Goal: Task Accomplishment & Management: Manage account settings

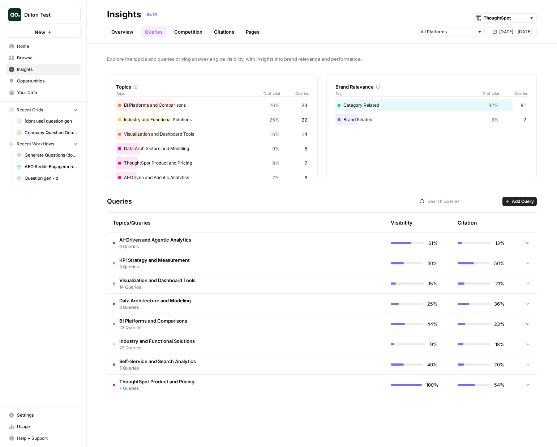
click at [178, 244] on span "6 Queries" at bounding box center [155, 246] width 72 height 7
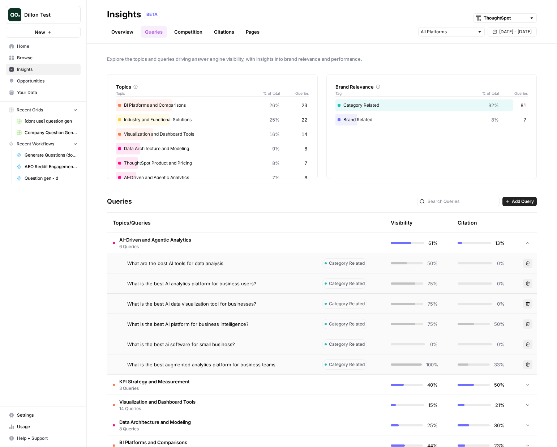
click at [180, 303] on span "What is the best AI data visualization tool for businesses?" at bounding box center [191, 303] width 129 height 7
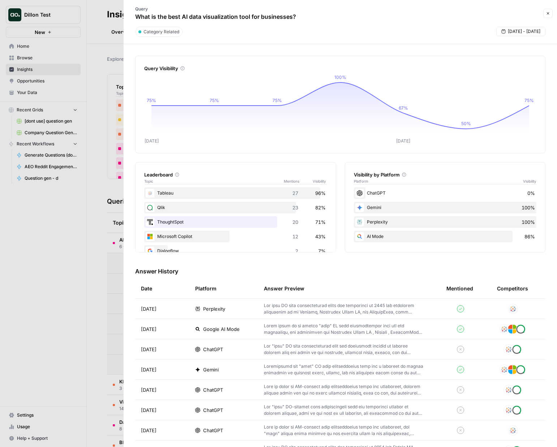
click at [341, 81] on icon "Sep 18 Sep 22 75% 75% 75% 100% 67% 50% 75%" at bounding box center [340, 108] width 392 height 71
click at [332, 86] on icon at bounding box center [340, 107] width 378 height 51
click at [547, 14] on icon "button" at bounding box center [548, 13] width 3 height 3
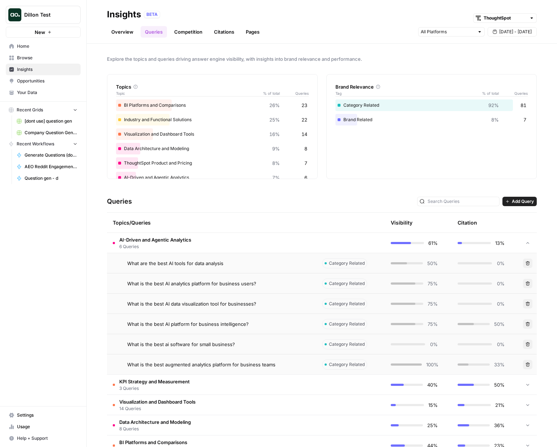
click at [48, 122] on span "[dont use] question gen" at bounding box center [51, 121] width 53 height 7
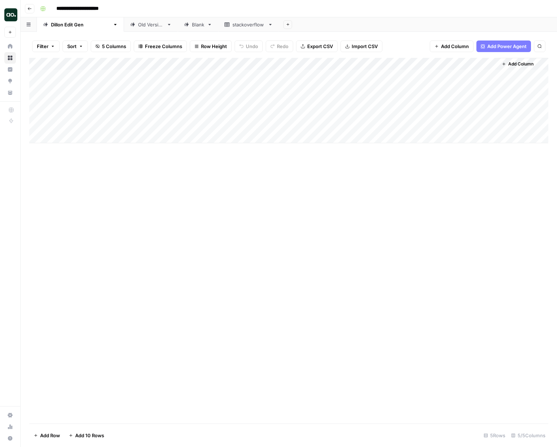
click at [32, 9] on button "Go back" at bounding box center [29, 8] width 9 height 9
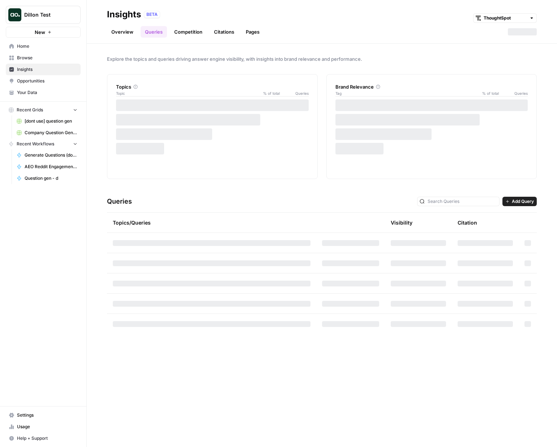
click at [26, 52] on link "Browse" at bounding box center [43, 58] width 75 height 12
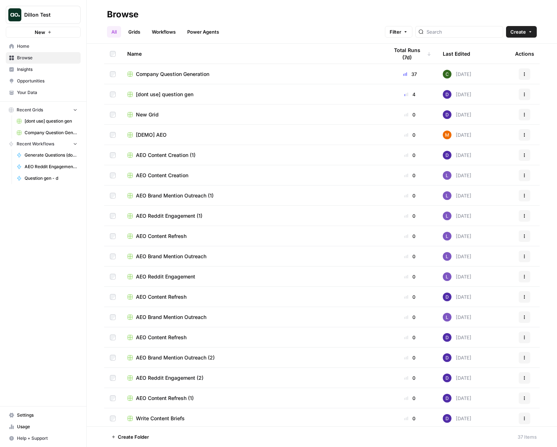
click at [166, 152] on span "AEO Content Creation (1)" at bounding box center [166, 154] width 60 height 7
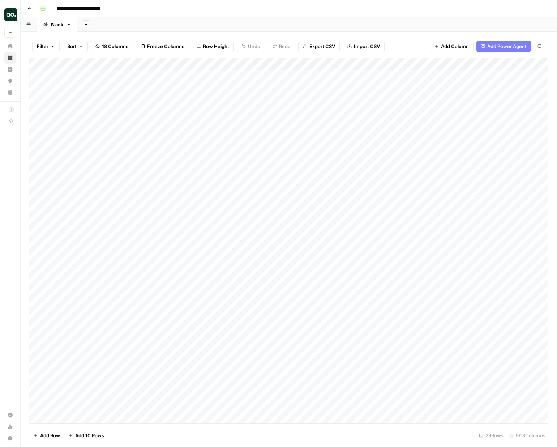
click at [32, 9] on button "Go back" at bounding box center [29, 8] width 9 height 9
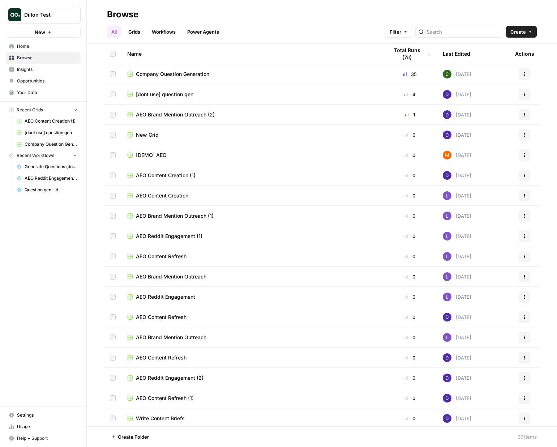
click at [37, 86] on link "Opportunities" at bounding box center [43, 81] width 75 height 12
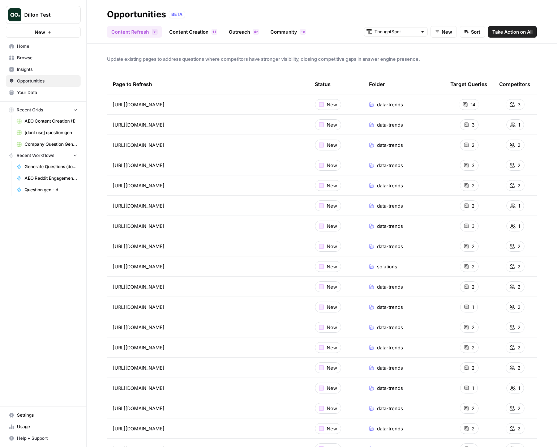
click at [440, 31] on button "New" at bounding box center [444, 32] width 26 height 12
click at [456, 70] on span "In Progress" at bounding box center [449, 68] width 26 height 7
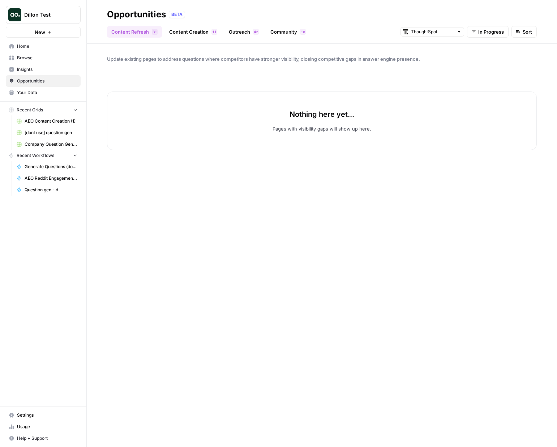
click at [457, 32] on div at bounding box center [459, 31] width 5 height 5
click at [448, 57] on span "Chewy" at bounding box center [435, 57] width 40 height 7
type input "Chewy"
click at [458, 36] on div "Chewy" at bounding box center [448, 31] width 64 height 9
click at [453, 47] on span "ThoughtSpot" at bounding box center [450, 47] width 40 height 7
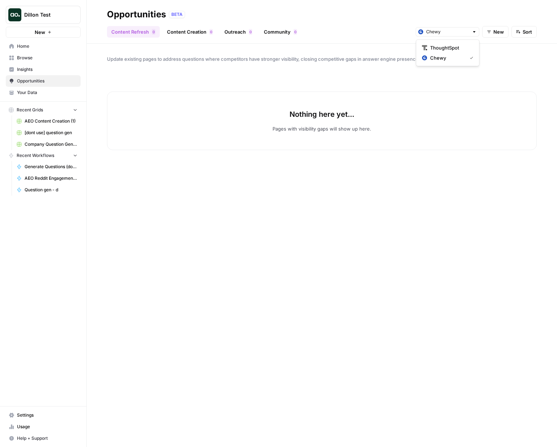
type input "ThoughtSpot"
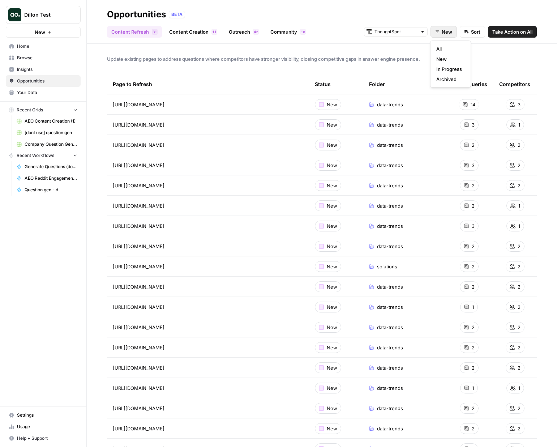
click at [445, 29] on span "New" at bounding box center [447, 31] width 10 height 7
click at [449, 50] on span "All" at bounding box center [449, 48] width 26 height 7
click at [445, 31] on button "All" at bounding box center [446, 32] width 21 height 12
click at [404, 34] on input "text" at bounding box center [401, 31] width 43 height 7
click at [406, 57] on span "Chewy" at bounding box center [402, 57] width 40 height 7
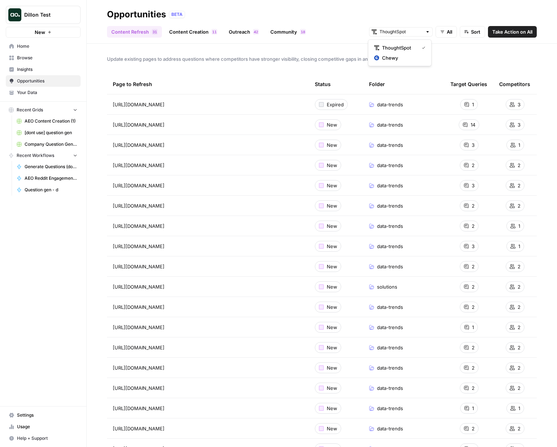
type input "Chewy"
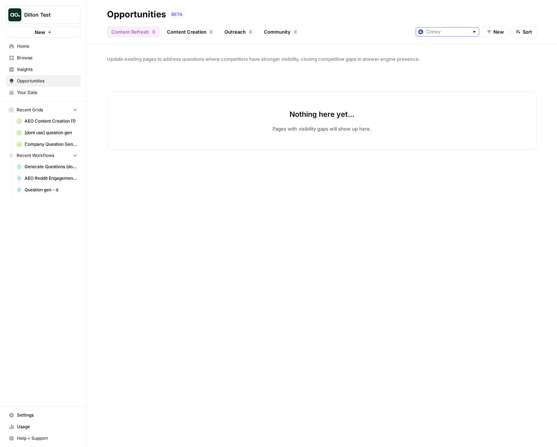
click at [442, 32] on input "text" at bounding box center [447, 31] width 43 height 7
click at [433, 46] on span "ThoughtSpot" at bounding box center [450, 47] width 40 height 7
type input "ThoughtSpot"
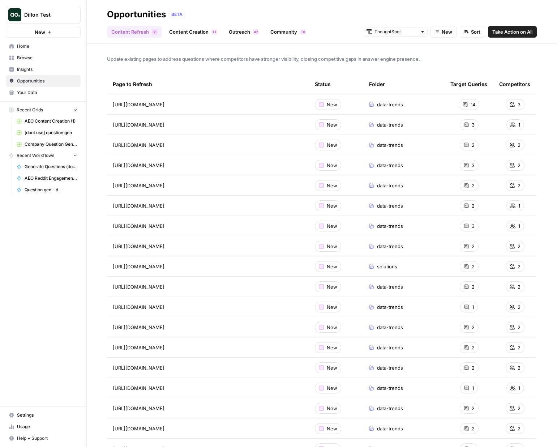
click at [187, 29] on link "Content Creation 1 1" at bounding box center [193, 32] width 57 height 12
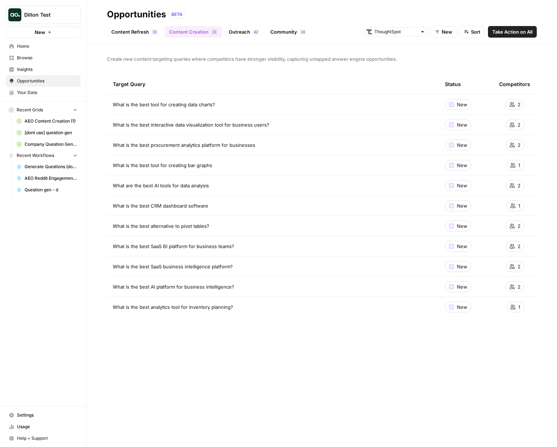
drag, startPoint x: 189, startPoint y: 29, endPoint x: 247, endPoint y: 32, distance: 57.6
click at [303, 34] on span "8" at bounding box center [304, 32] width 2 height 6
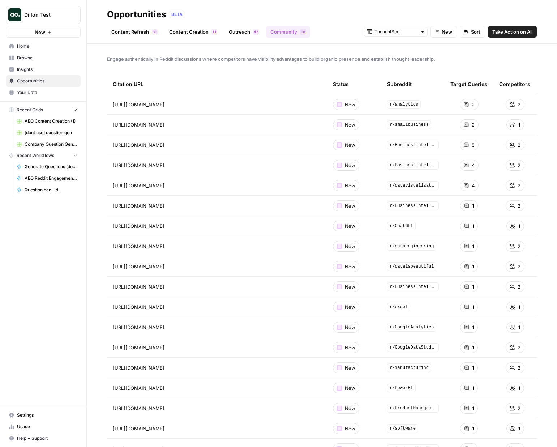
click at [144, 36] on link "Content Refresh 1 3" at bounding box center [134, 32] width 55 height 12
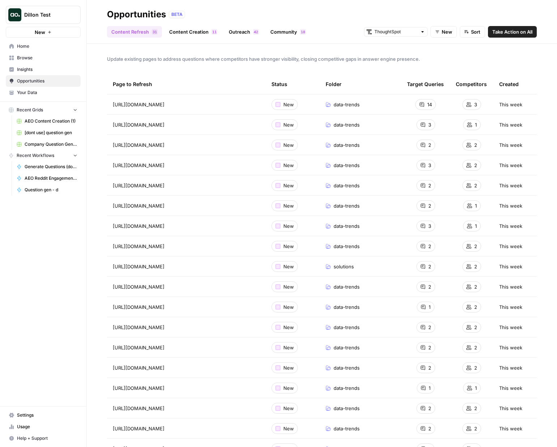
click at [509, 83] on div "Created" at bounding box center [509, 84] width 20 height 20
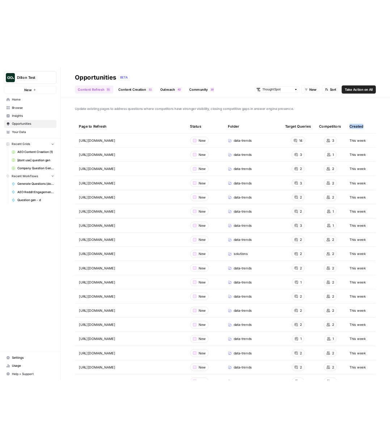
scroll to position [0, 0]
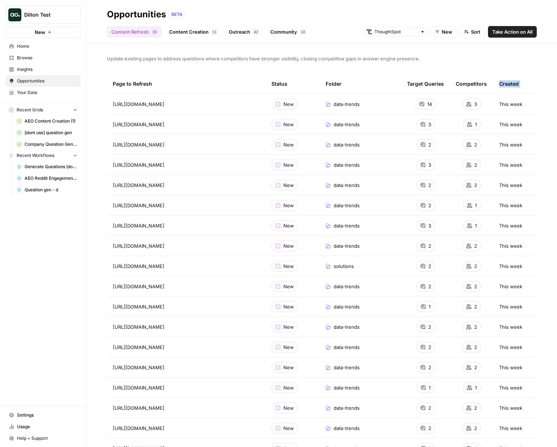
click at [509, 83] on div "Created" at bounding box center [509, 84] width 20 height 20
click at [477, 85] on div "Competitors" at bounding box center [471, 84] width 31 height 20
click at [428, 83] on div "Target Queries" at bounding box center [425, 84] width 37 height 20
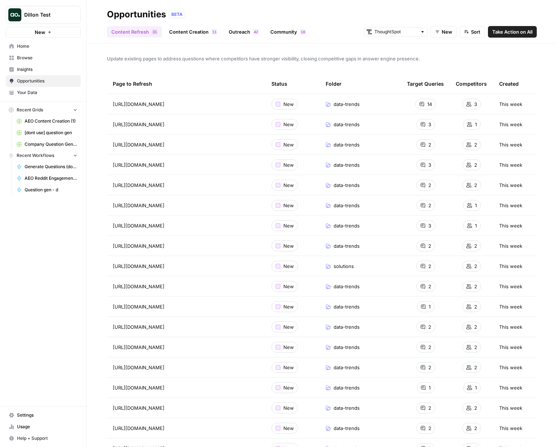
click at [457, 61] on span "Update existing pages to address questions where competitors have stronger visi…" at bounding box center [322, 58] width 430 height 7
click at [470, 33] on button "Sort" at bounding box center [472, 32] width 25 height 12
click at [475, 31] on span "Sort" at bounding box center [475, 31] width 9 height 7
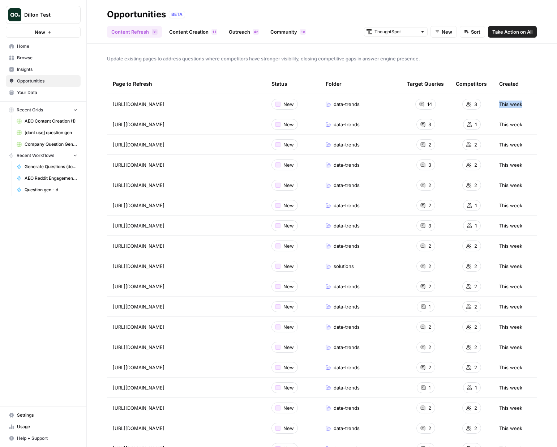
drag, startPoint x: 500, startPoint y: 104, endPoint x: 534, endPoint y: 103, distance: 34.0
click at [534, 103] on td "This week" at bounding box center [514, 104] width 43 height 20
click at [501, 65] on div "Update existing pages to address questions where competitors have stronger visi…" at bounding box center [322, 245] width 470 height 403
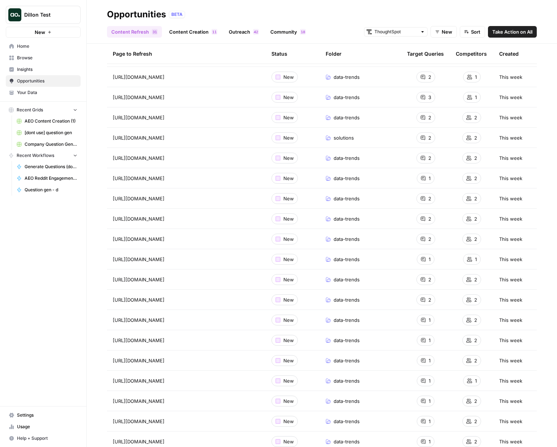
scroll to position [0, 0]
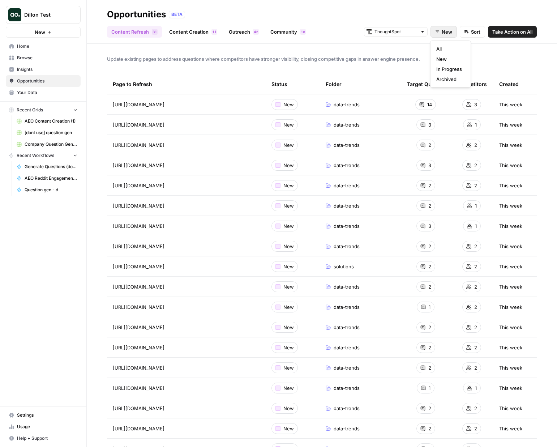
click at [443, 31] on span "New" at bounding box center [447, 31] width 10 height 7
drag, startPoint x: 446, startPoint y: 40, endPoint x: 446, endPoint y: 44, distance: 4.3
click at [446, 40] on div "All New In Progress Archived" at bounding box center [450, 63] width 41 height 47
click at [446, 46] on span "All" at bounding box center [449, 48] width 26 height 7
